Goal: Task Accomplishment & Management: Complete application form

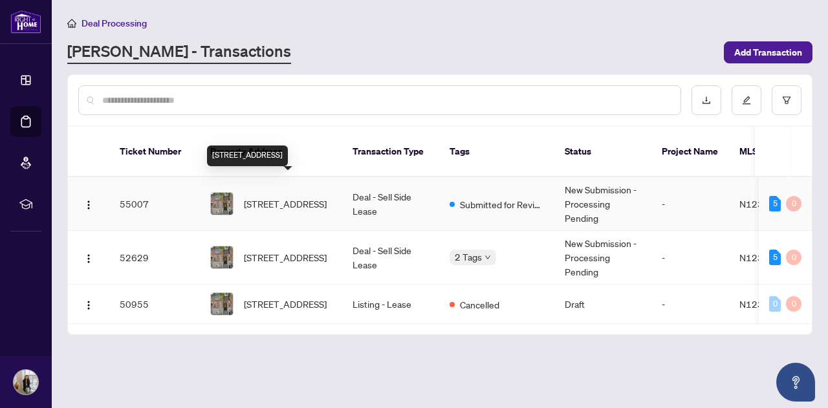
click at [250, 197] on span "[STREET_ADDRESS]" at bounding box center [285, 204] width 83 height 14
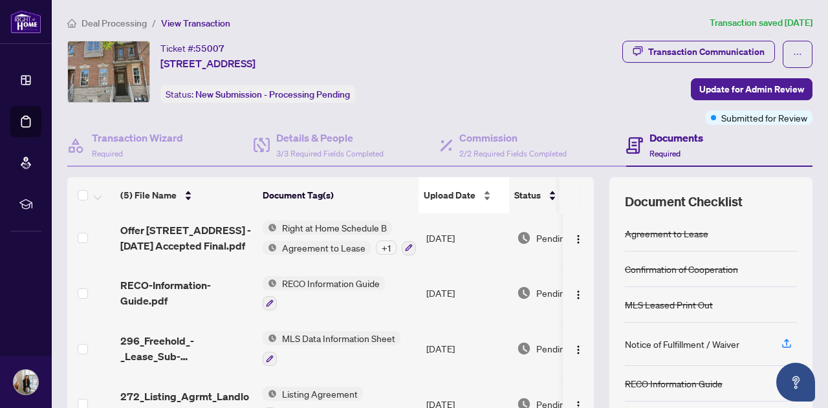
scroll to position [131, 0]
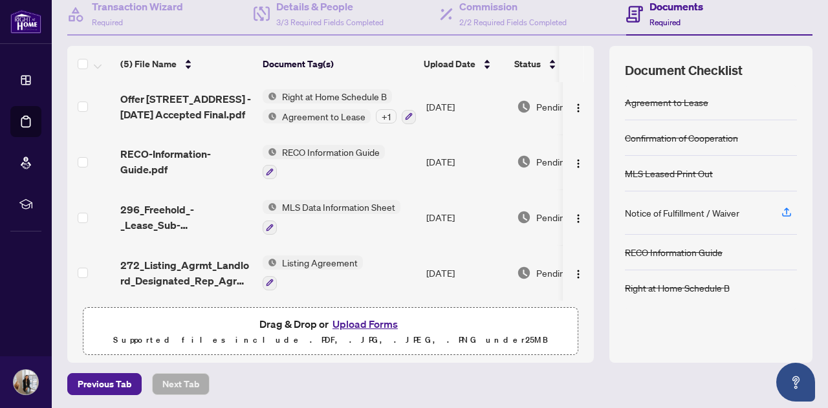
click at [370, 322] on button "Upload Forms" at bounding box center [365, 324] width 73 height 17
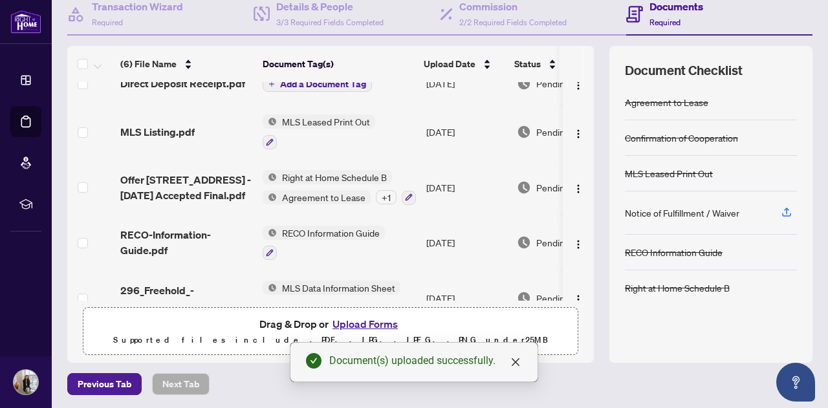
scroll to position [0, 0]
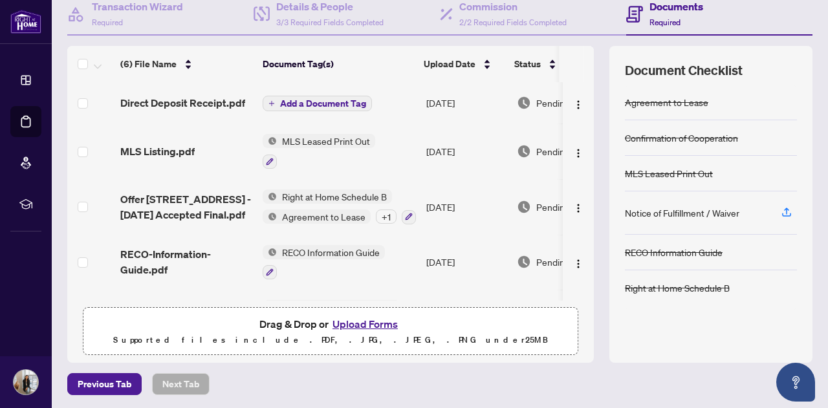
click at [346, 103] on span "Add a Document Tag" at bounding box center [323, 103] width 86 height 9
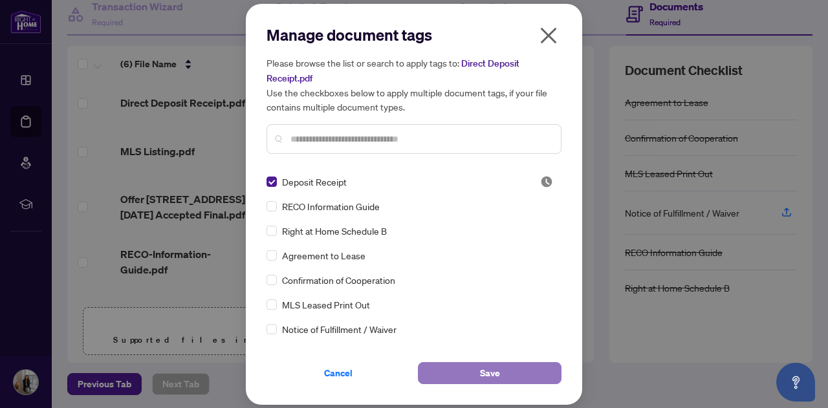
click at [441, 364] on button "Save" at bounding box center [490, 373] width 144 height 22
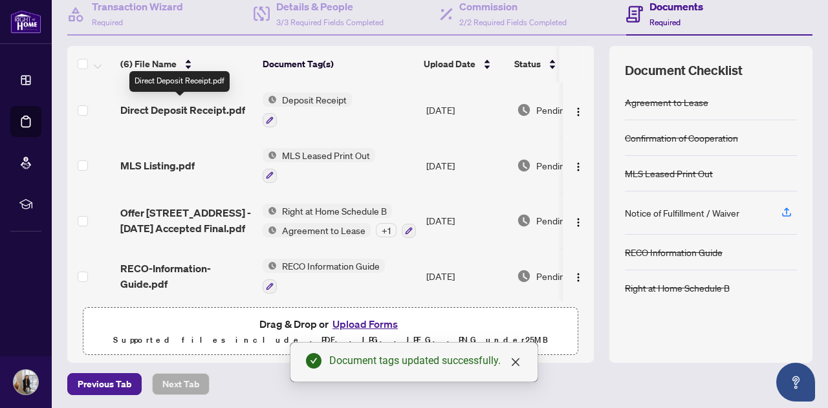
click at [193, 112] on span "Direct Deposit Receipt.pdf" at bounding box center [182, 110] width 125 height 16
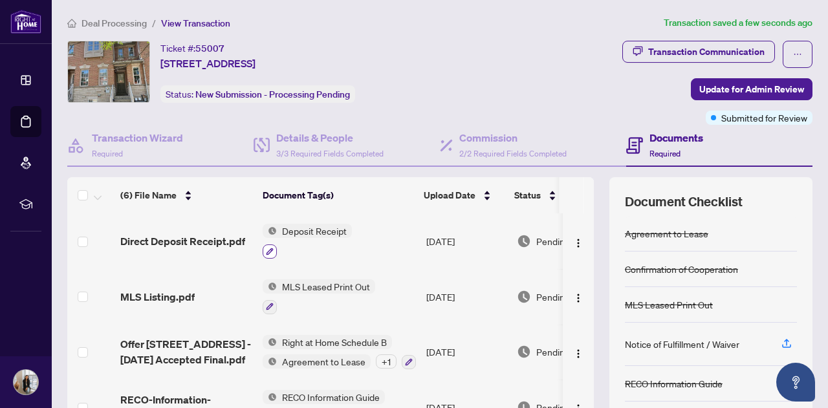
click at [275, 253] on button "button" at bounding box center [270, 252] width 14 height 14
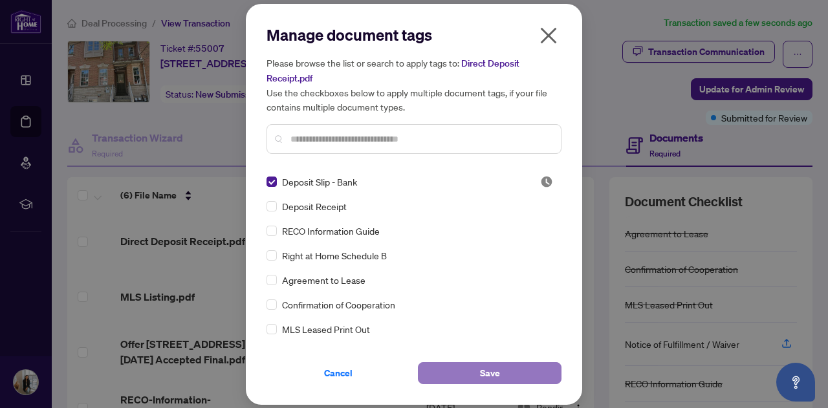
click at [483, 376] on span "Save" at bounding box center [490, 373] width 20 height 21
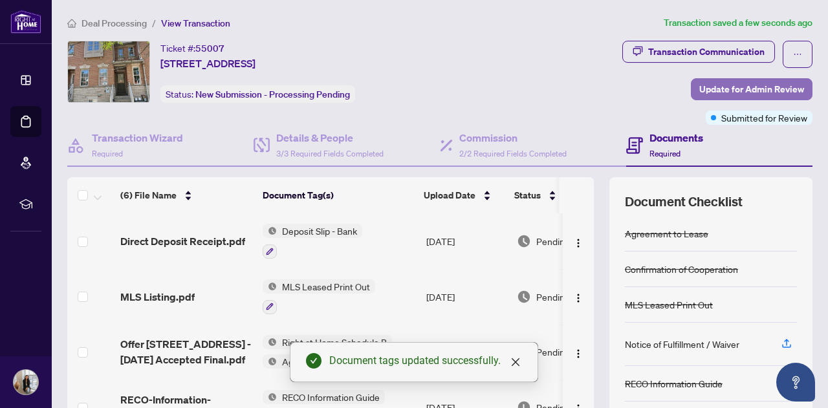
click at [737, 90] on span "Update for Admin Review" at bounding box center [752, 89] width 105 height 21
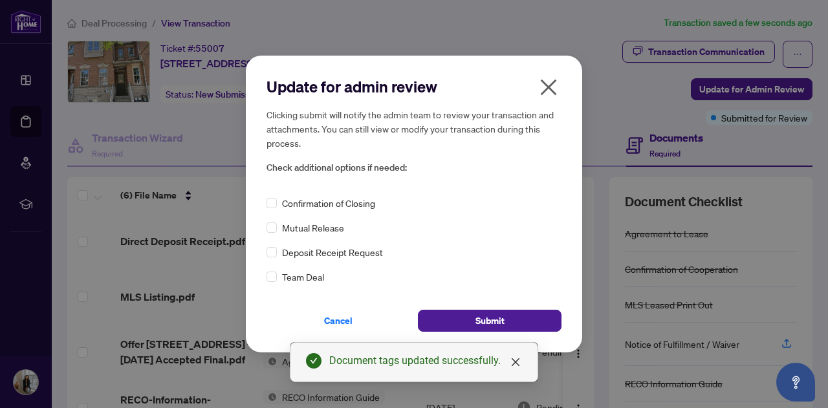
click at [277, 260] on div "Deposit Receipt Request" at bounding box center [414, 252] width 295 height 14
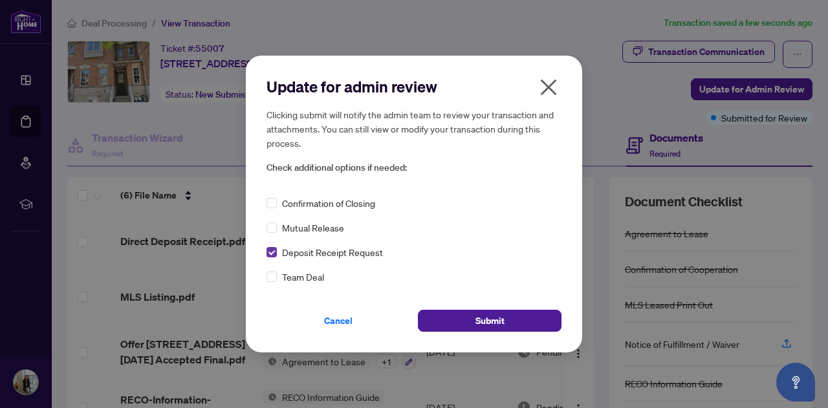
click at [273, 258] on label at bounding box center [272, 252] width 10 height 14
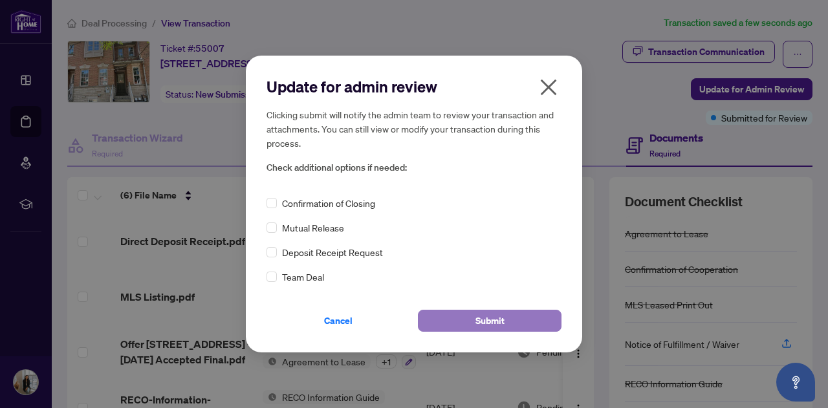
click at [500, 323] on span "Submit" at bounding box center [490, 321] width 29 height 21
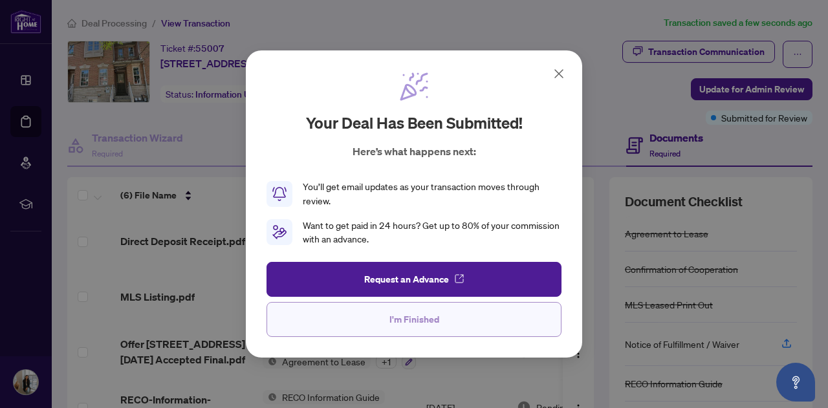
click at [441, 322] on button "I'm Finished" at bounding box center [414, 319] width 295 height 35
